Goal: Task Accomplishment & Management: Manage account settings

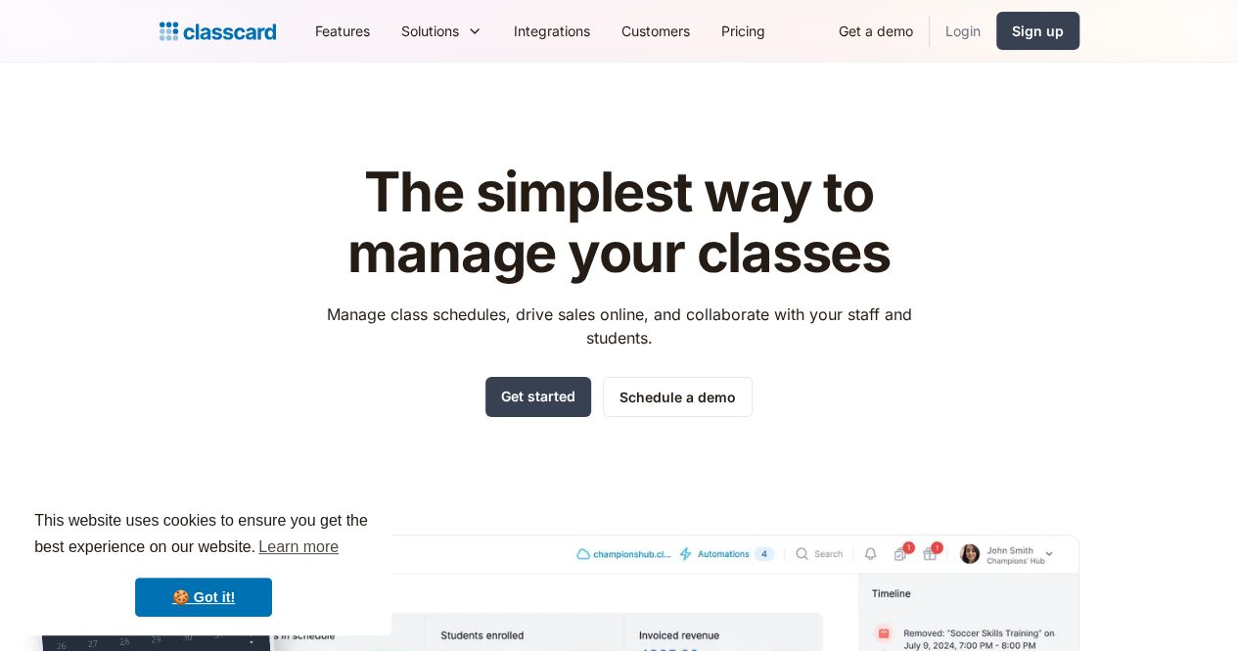
click at [996, 27] on link "Login" at bounding box center [963, 31] width 67 height 44
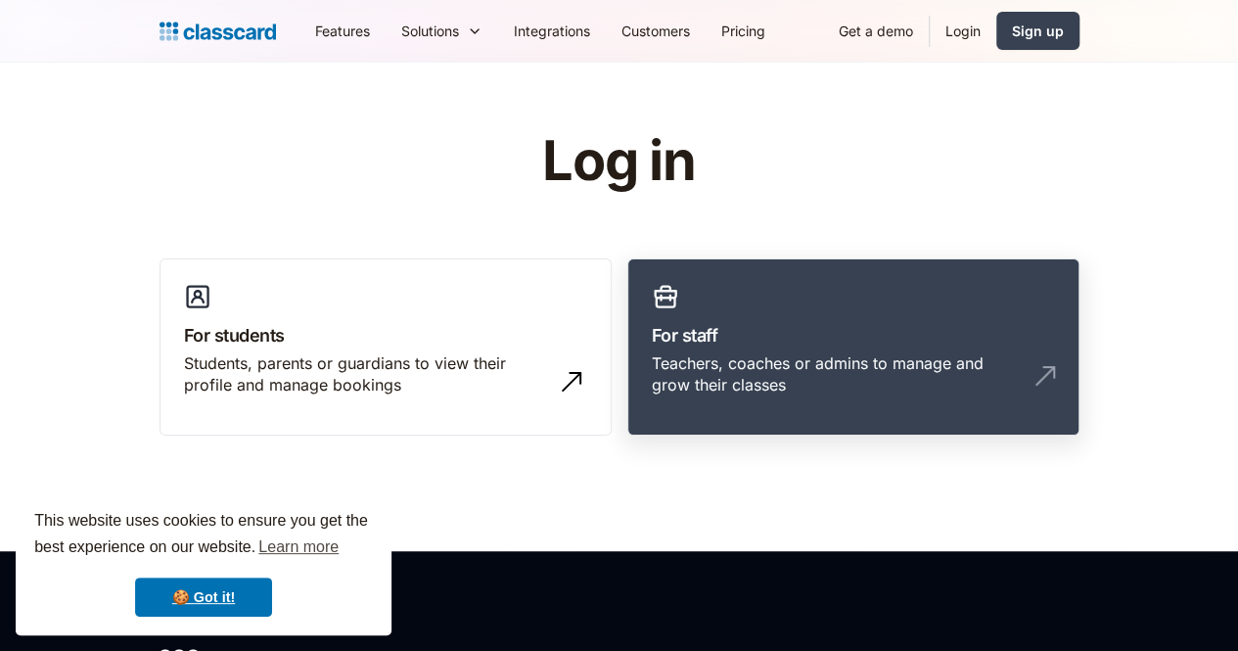
click at [737, 365] on div "Teachers, coaches or admins to manage and grow their classes" at bounding box center [834, 374] width 364 height 44
